Goal: Information Seeking & Learning: Learn about a topic

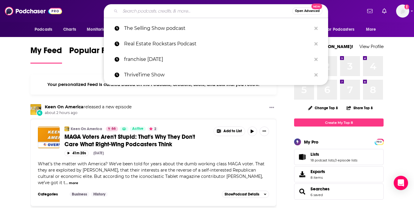
click at [193, 14] on input "Search podcasts, credits, & more..." at bounding box center [206, 11] width 172 height 10
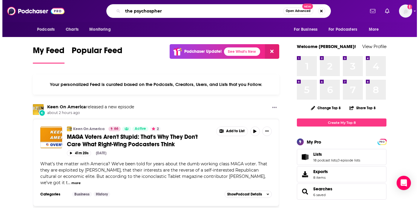
scroll to position [0, 12]
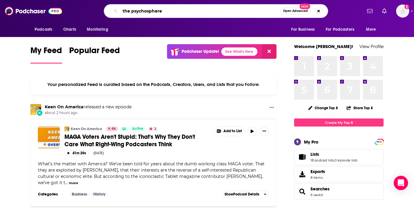
type input "the psychosphere"
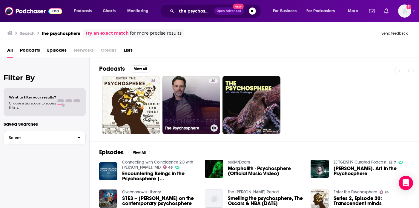
click at [193, 105] on link "30 The Psychosphere" at bounding box center [191, 105] width 58 height 58
